Goal: Transaction & Acquisition: Purchase product/service

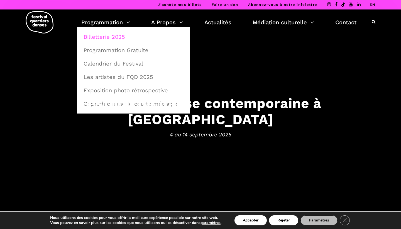
click at [111, 36] on link "Billetterie 2025" at bounding box center [133, 36] width 107 height 13
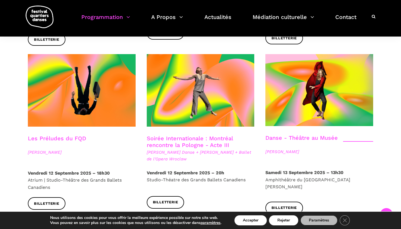
scroll to position [614, 0]
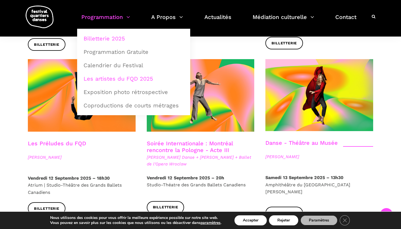
click at [115, 79] on link "Les artistes du FQD 2025" at bounding box center [133, 78] width 107 height 13
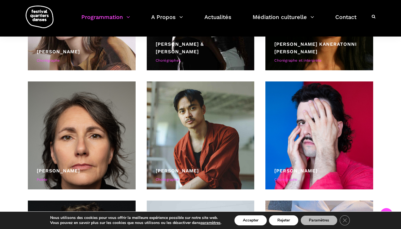
scroll to position [1556, 0]
